Goal: Transaction & Acquisition: Purchase product/service

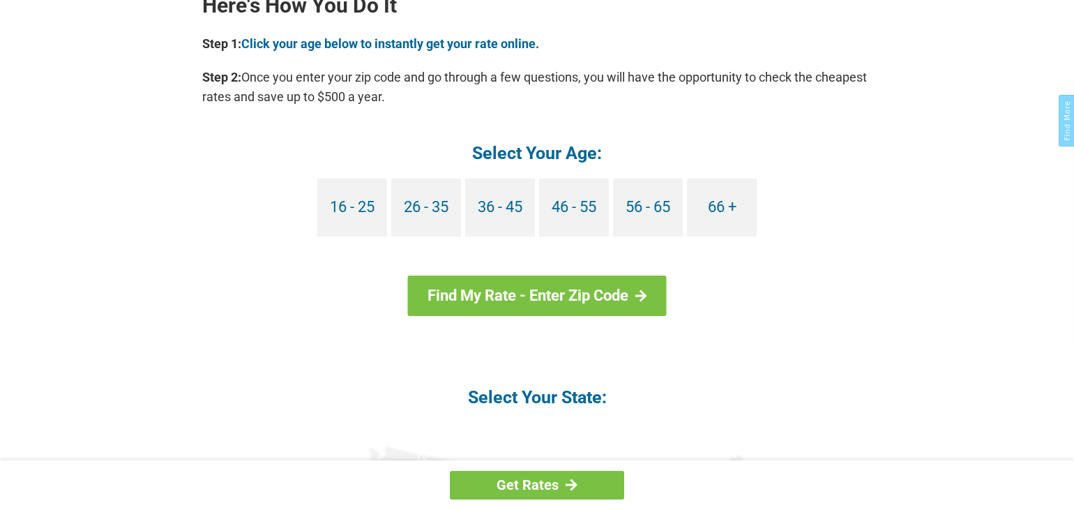
scroll to position [1302, 0]
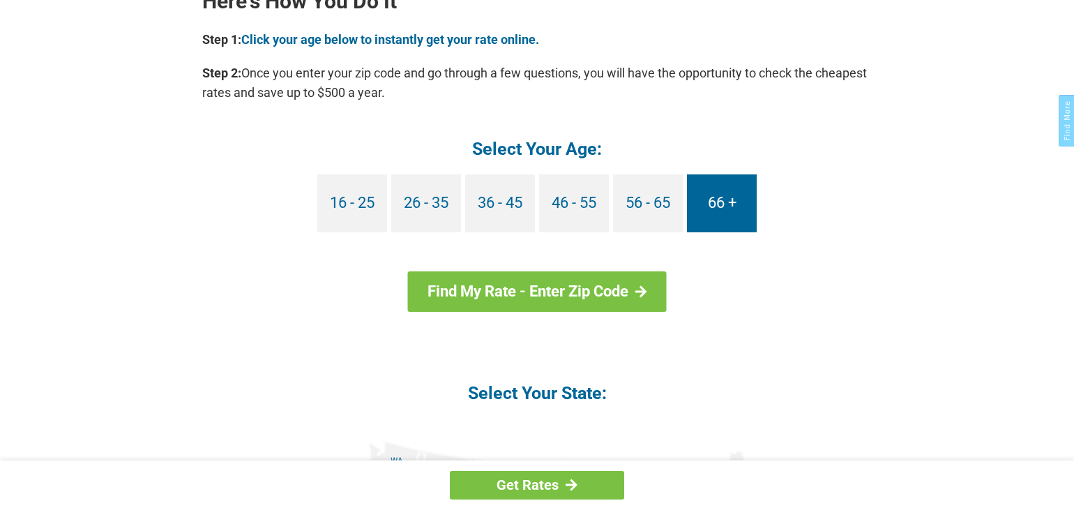
click at [723, 209] on link "66 +" at bounding box center [722, 203] width 70 height 58
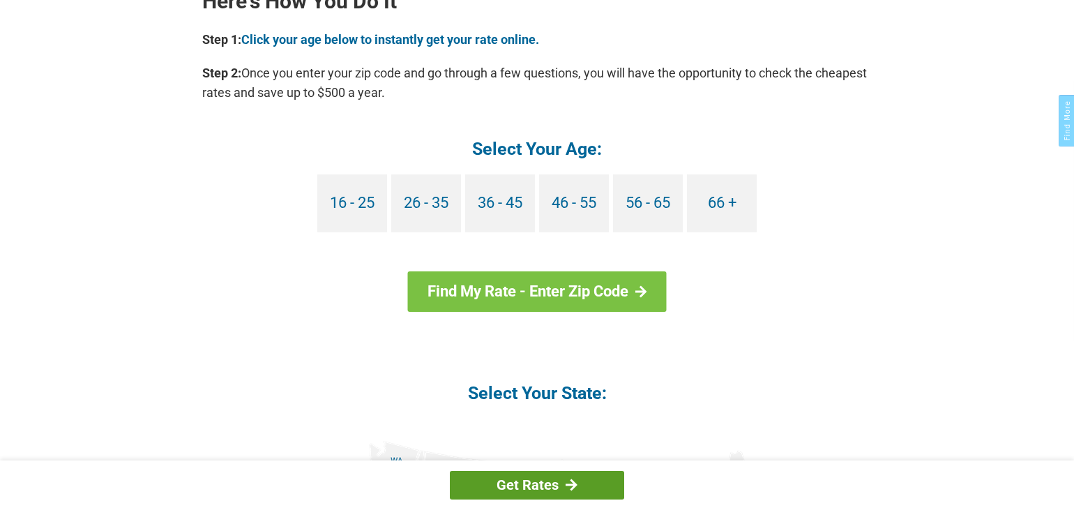
click at [561, 487] on link "Get Rates" at bounding box center [537, 485] width 174 height 29
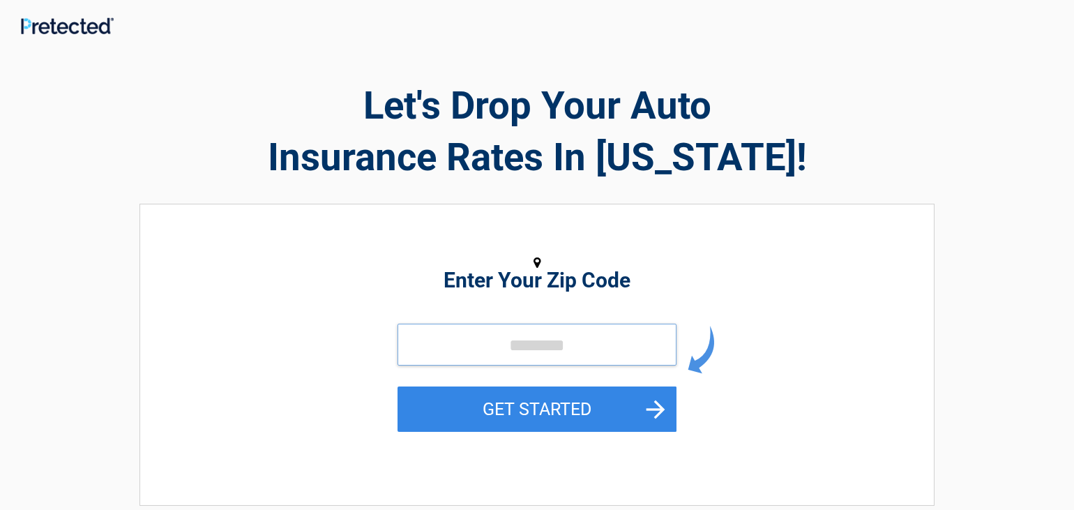
click at [515, 341] on input "tel" at bounding box center [536, 345] width 279 height 42
type input "*****"
click at [397, 386] on button "GET STARTED" at bounding box center [536, 408] width 279 height 45
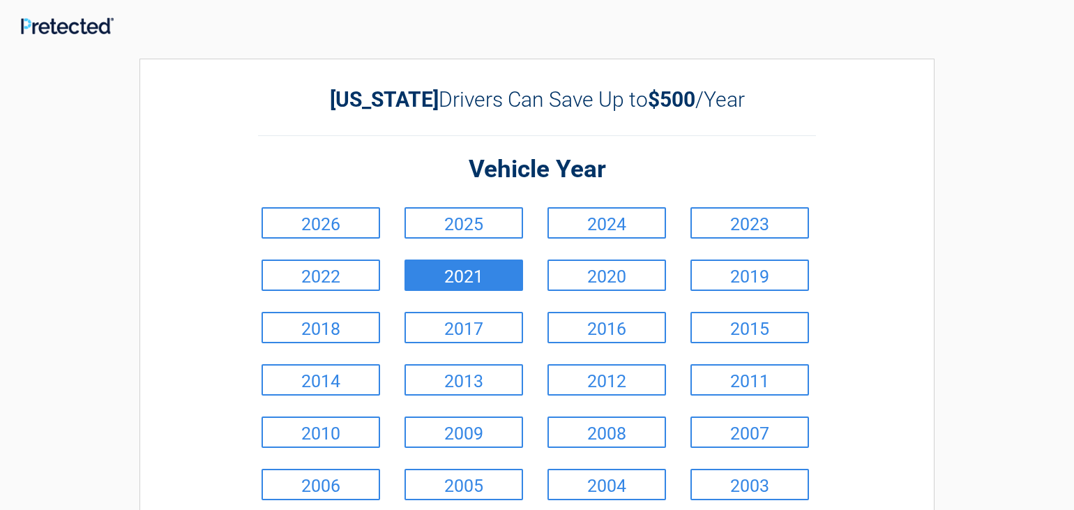
click at [492, 271] on link "2021" at bounding box center [463, 274] width 119 height 31
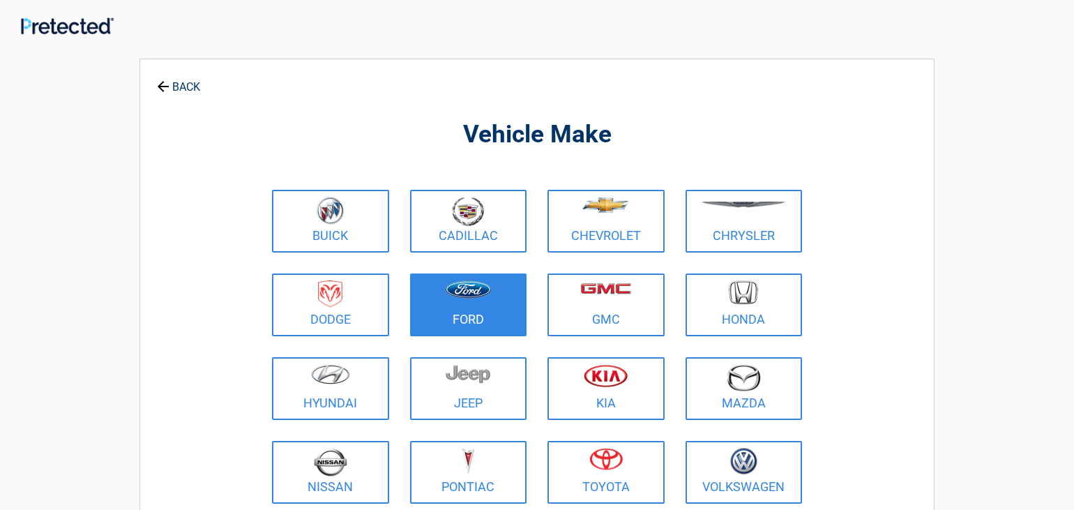
click at [491, 309] on figure at bounding box center [468, 295] width 100 height 31
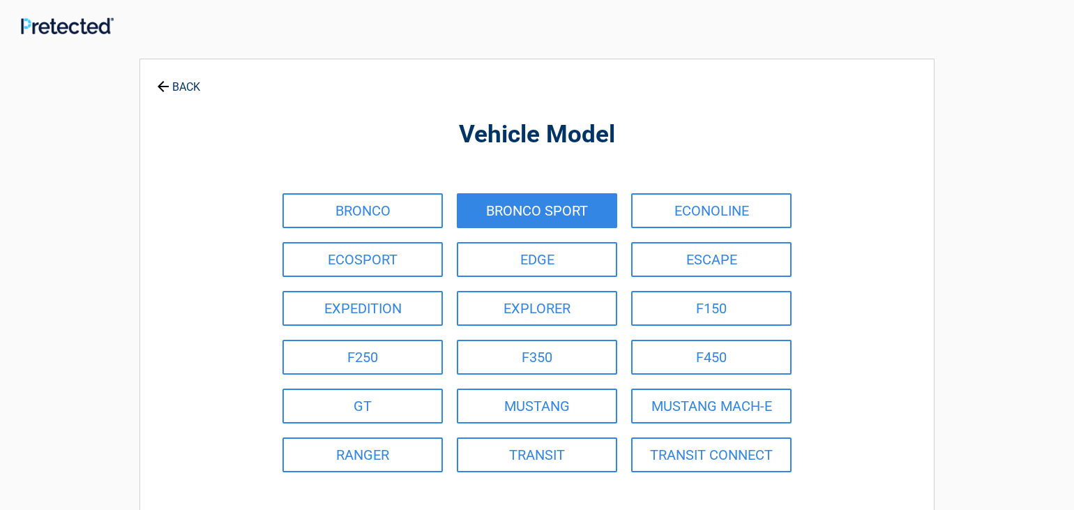
click at [529, 214] on link "BRONCO SPORT" at bounding box center [537, 210] width 160 height 35
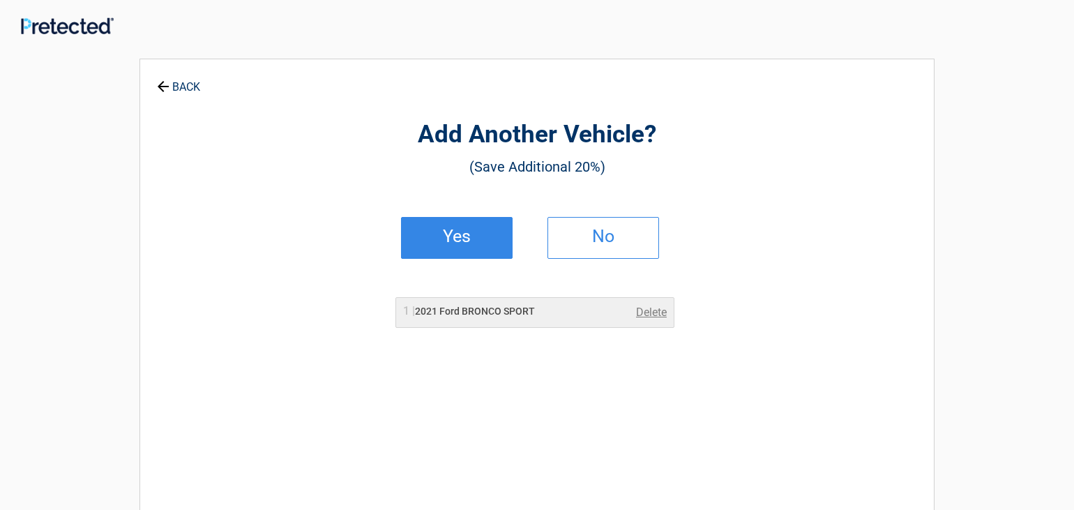
click at [462, 231] on h2 "Yes" at bounding box center [457, 236] width 82 height 10
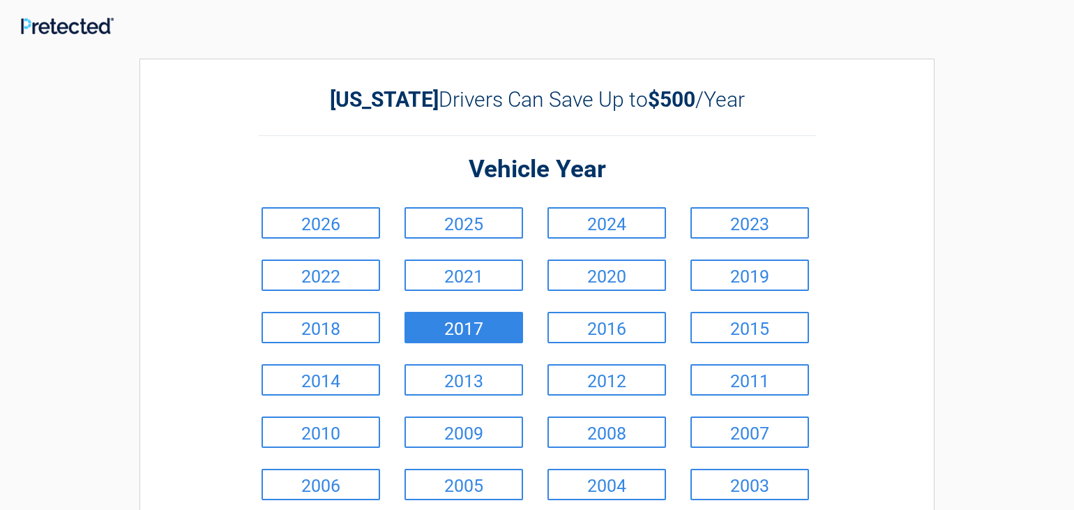
click at [464, 321] on link "2017" at bounding box center [463, 327] width 119 height 31
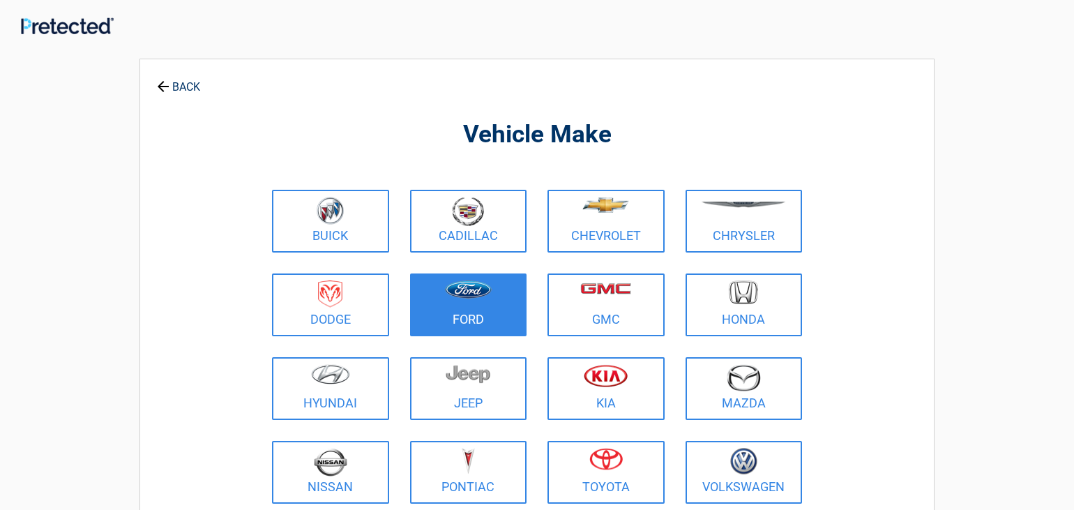
click at [448, 312] on link "Ford" at bounding box center [468, 304] width 117 height 63
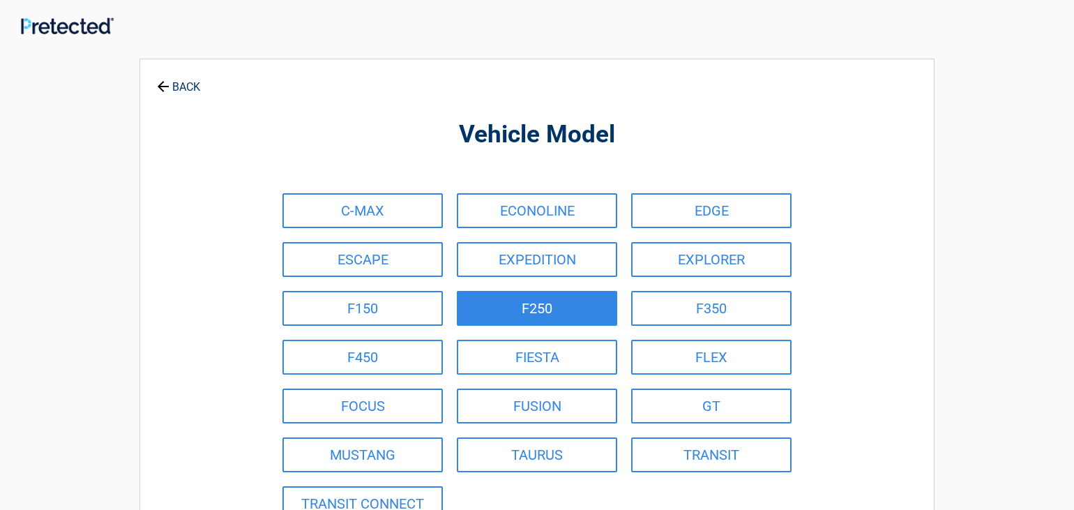
click at [477, 306] on link "F250" at bounding box center [537, 308] width 160 height 35
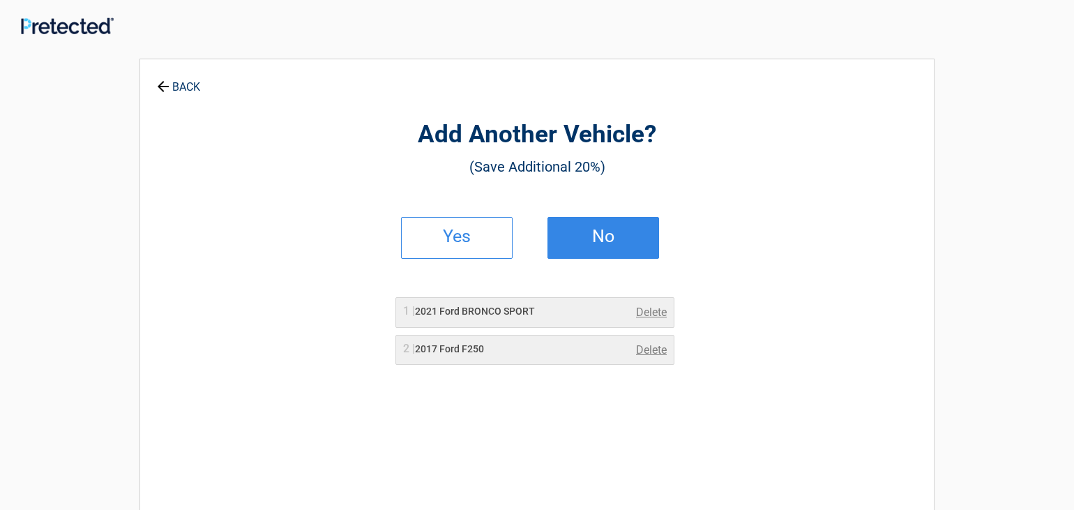
click at [612, 237] on h2 "No" at bounding box center [603, 236] width 82 height 10
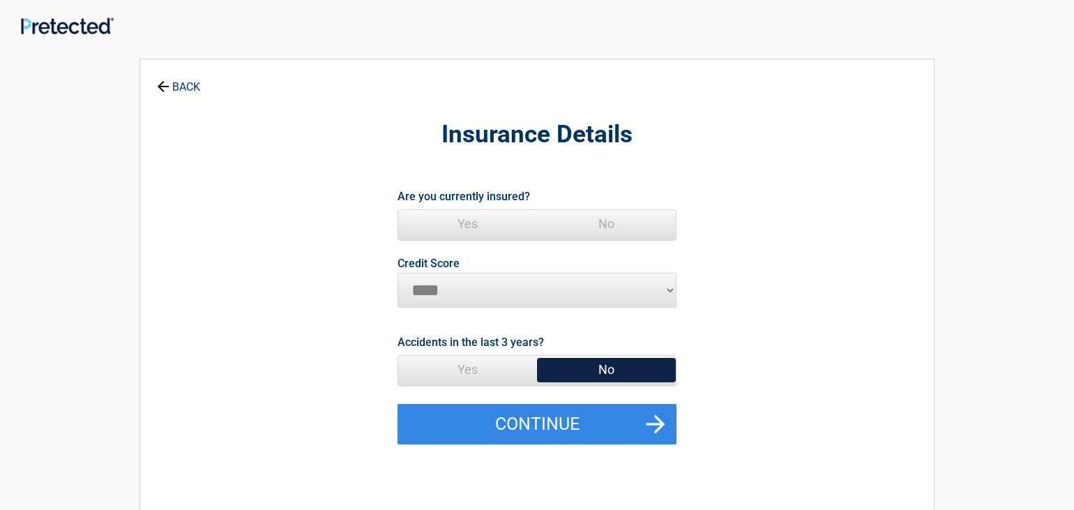
click at [179, 82] on link "BACK" at bounding box center [178, 80] width 49 height 24
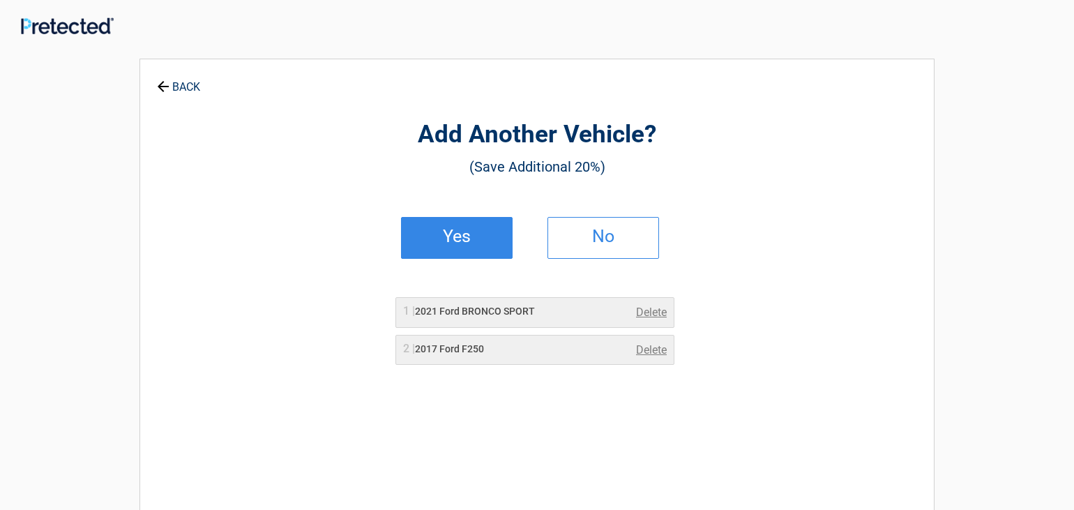
click at [472, 237] on h2 "Yes" at bounding box center [457, 236] width 82 height 10
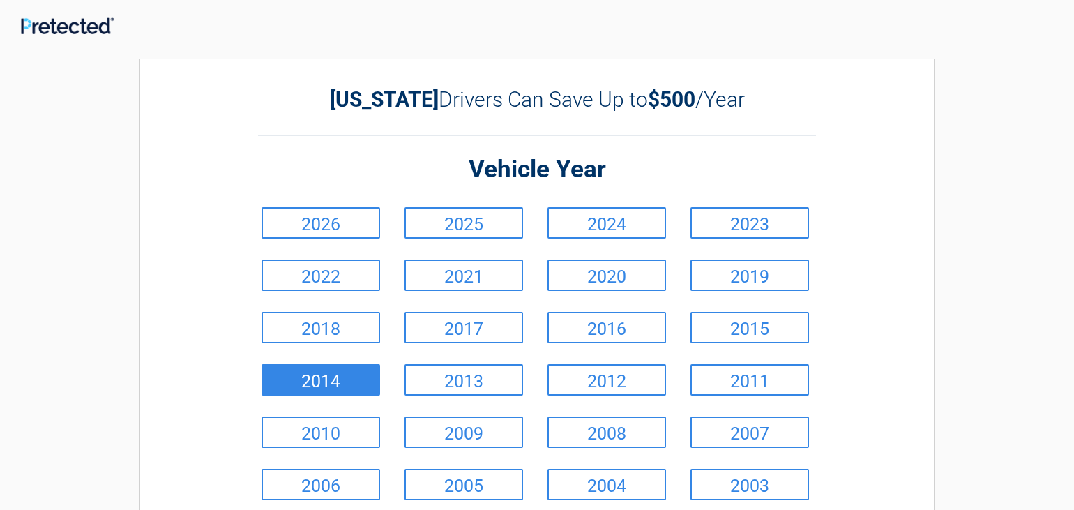
click at [342, 381] on link "2014" at bounding box center [320, 379] width 119 height 31
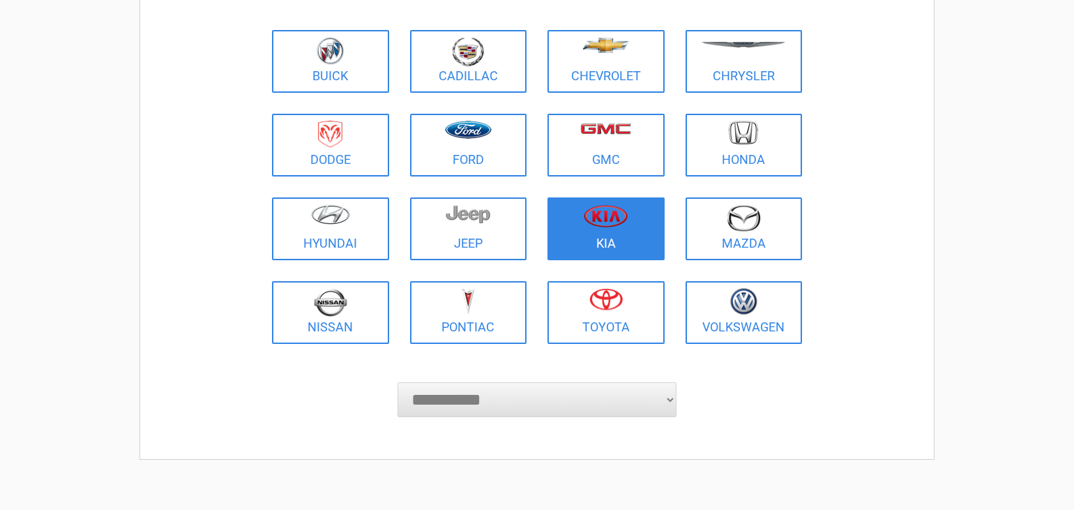
scroll to position [186, 0]
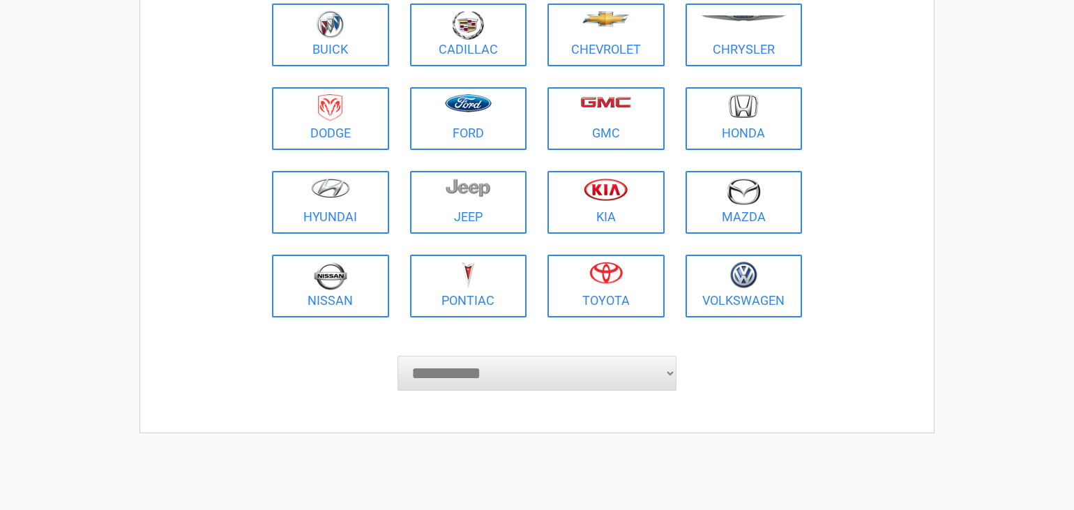
click at [665, 372] on select "**********" at bounding box center [536, 373] width 279 height 35
click at [838, 331] on div "**********" at bounding box center [536, 152] width 795 height 561
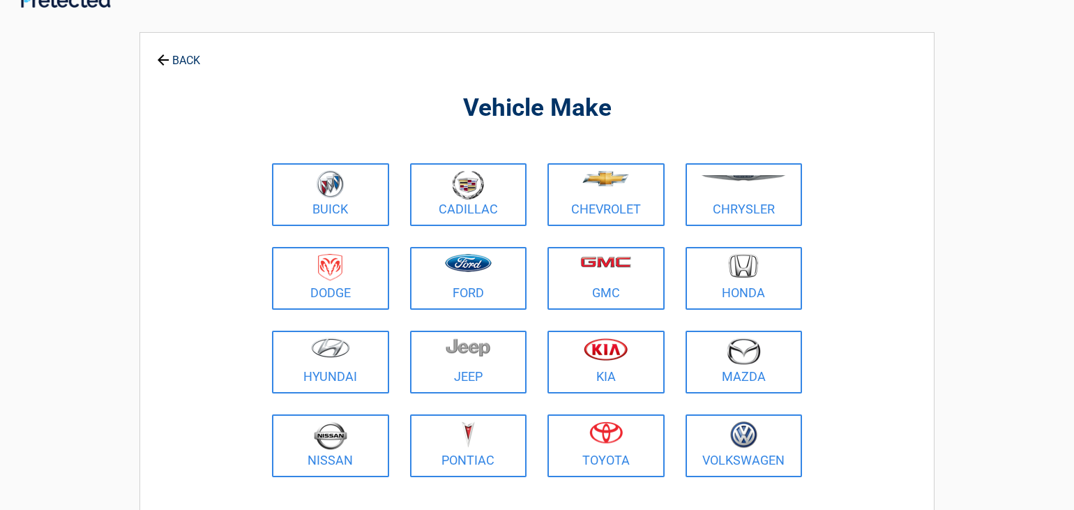
scroll to position [0, 0]
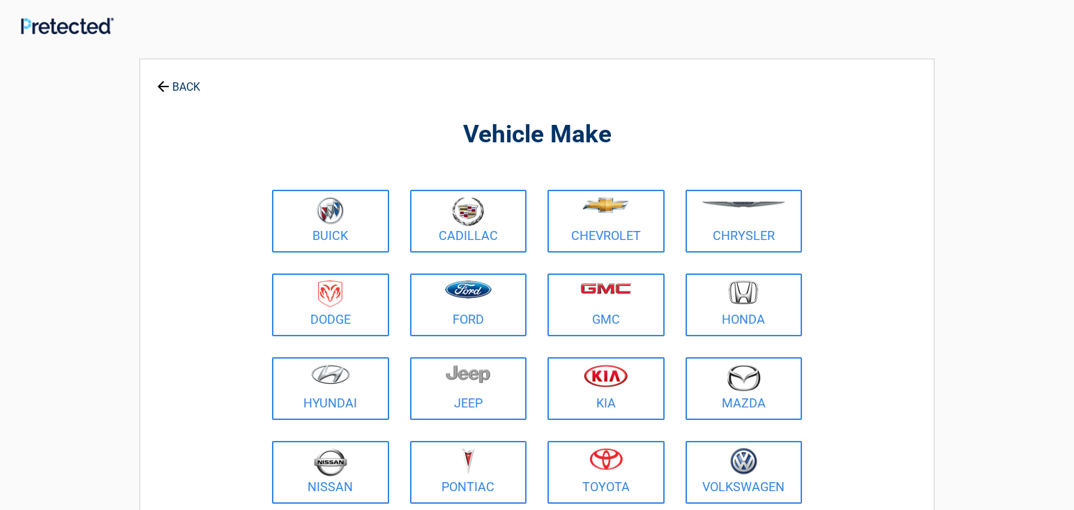
click at [172, 86] on link "BACK" at bounding box center [178, 80] width 49 height 24
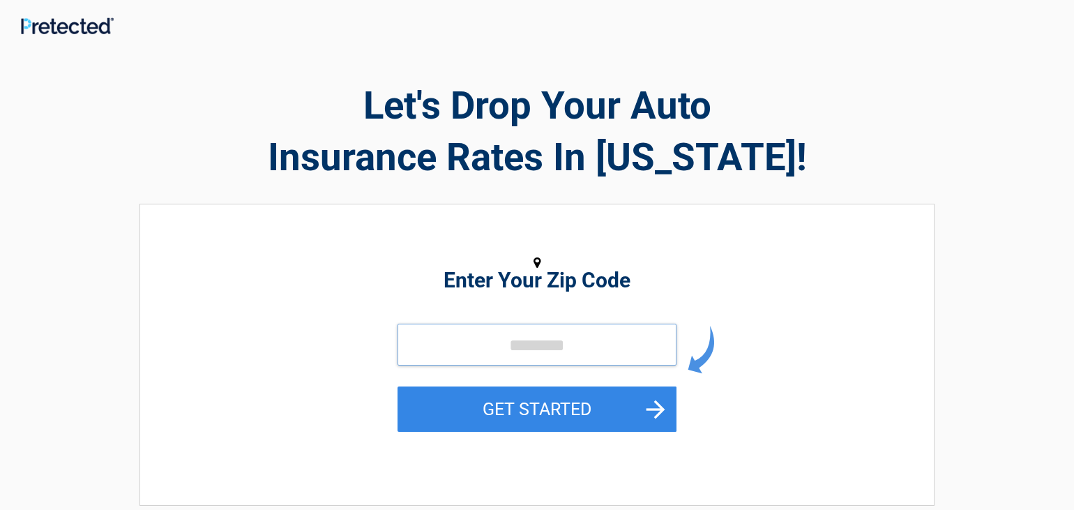
click at [529, 349] on input "tel" at bounding box center [536, 345] width 279 height 42
type input "*****"
click at [502, 401] on button "GET STARTED" at bounding box center [536, 408] width 279 height 45
